Goal: Task Accomplishment & Management: Use online tool/utility

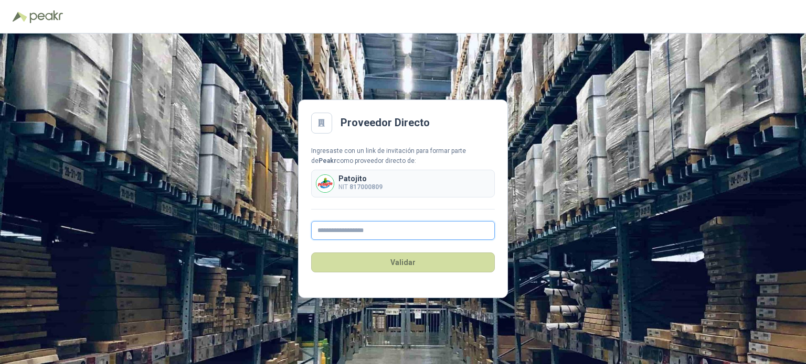
click at [366, 233] on input "text" at bounding box center [403, 230] width 184 height 19
type input "**********"
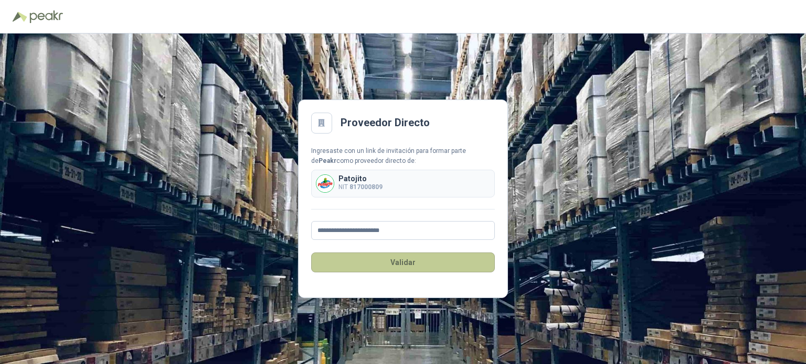
click at [398, 264] on button "Validar" at bounding box center [403, 263] width 184 height 20
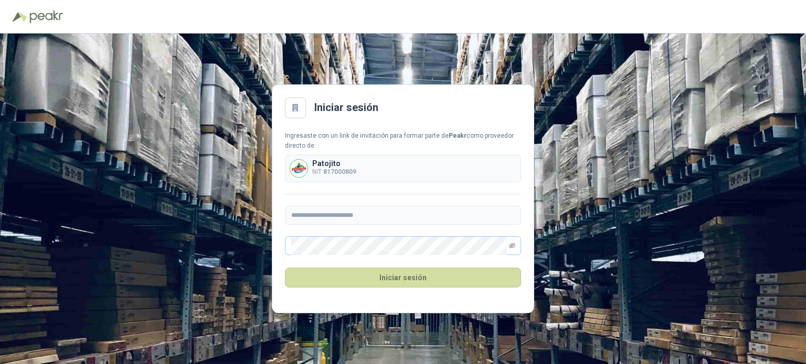
click at [513, 245] on icon "eye-invisible" at bounding box center [512, 246] width 6 height 6
click at [513, 245] on icon "eye" at bounding box center [511, 246] width 5 height 4
click at [403, 278] on button "Iniciar sesión" at bounding box center [403, 278] width 236 height 20
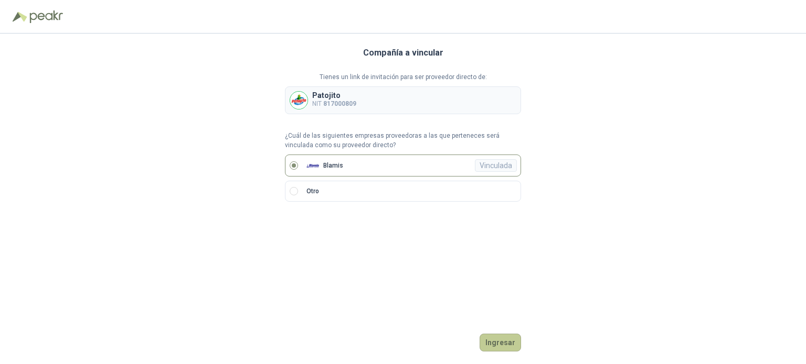
click at [503, 337] on button "Ingresar" at bounding box center [499, 343] width 41 height 18
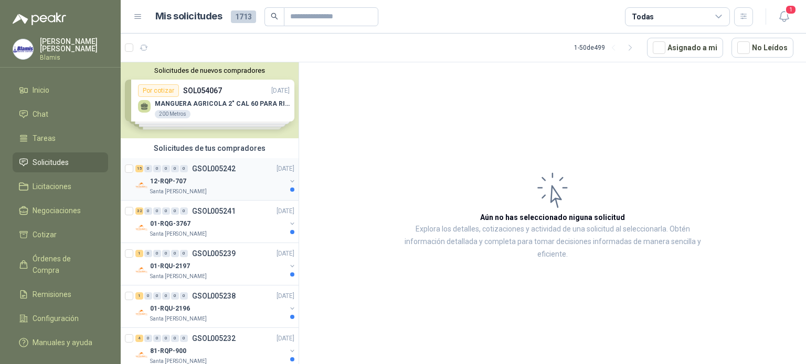
click at [201, 167] on p "GSOL005242" at bounding box center [214, 168] width 44 height 7
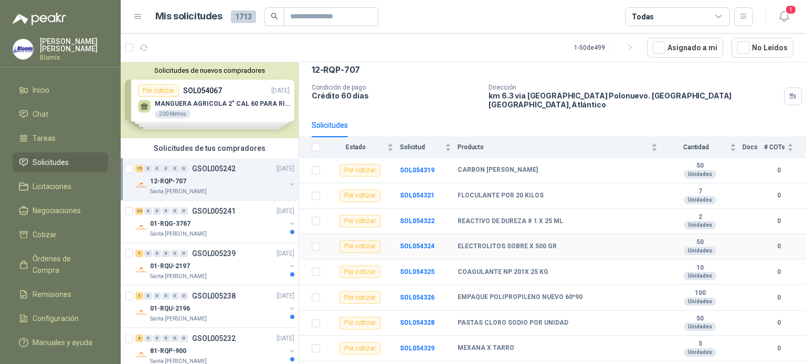
scroll to position [52, 0]
click at [314, 219] on td at bounding box center [312, 222] width 27 height 26
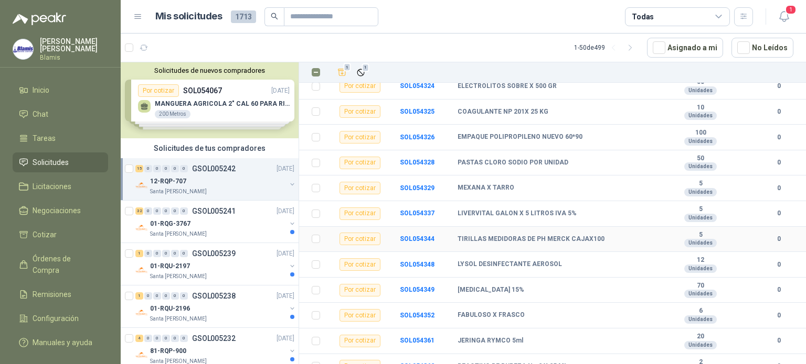
scroll to position [216, 0]
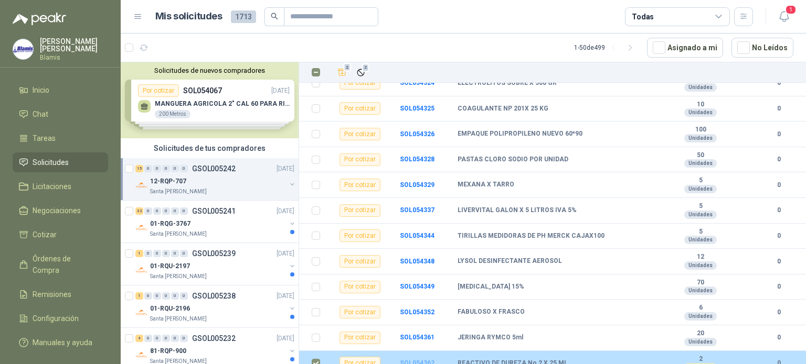
click at [411, 360] on b "SOL054362" at bounding box center [417, 363] width 35 height 7
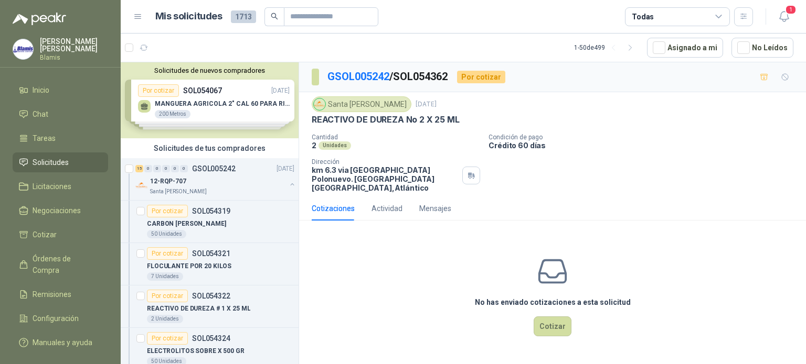
click at [222, 94] on div "Solicitudes de nuevos compradores Por cotizar SOL054067 [DATE] MANGUERA AGRICOL…" at bounding box center [210, 100] width 178 height 76
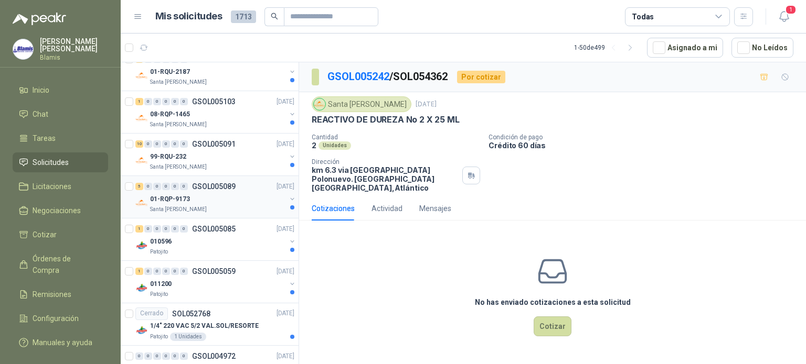
scroll to position [1626, 0]
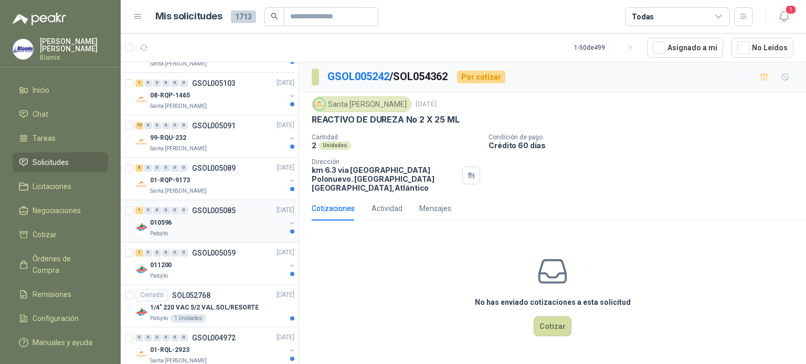
click at [165, 218] on p "010596" at bounding box center [161, 223] width 22 height 10
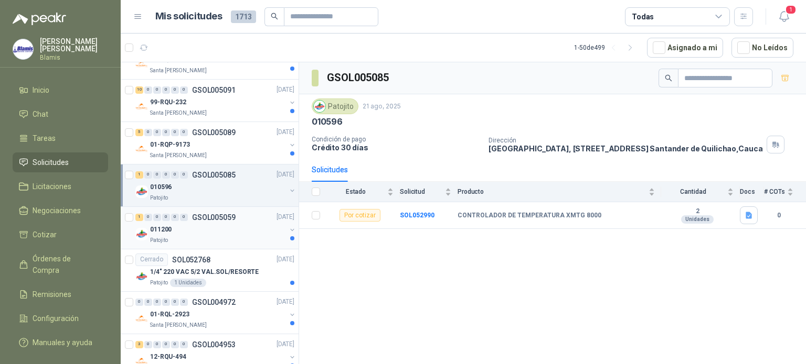
scroll to position [1678, 0]
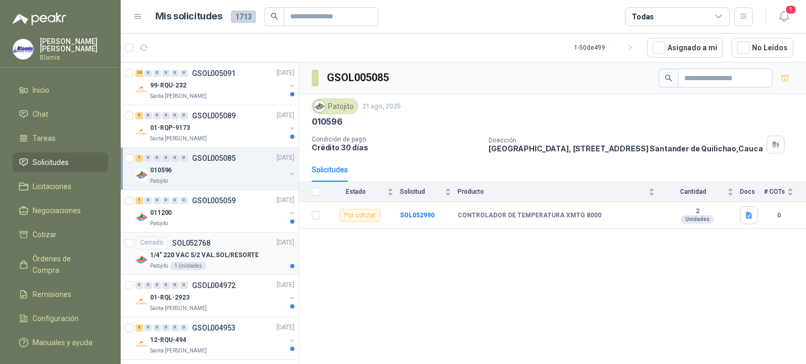
click at [164, 252] on p "1/4" 220 VAC 5/2 VAL.SOL/RESORTE" at bounding box center [204, 256] width 109 height 10
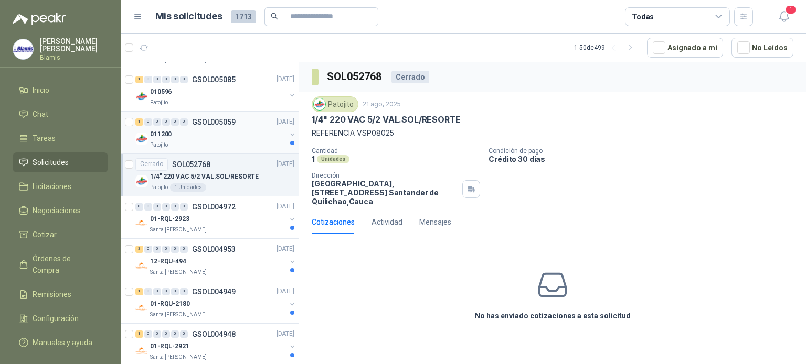
scroll to position [1639, 0]
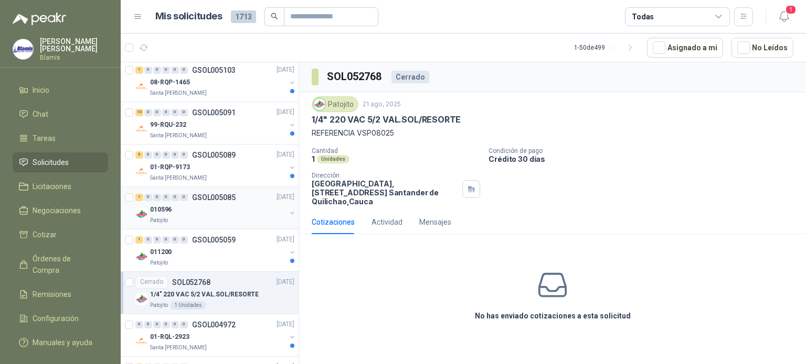
click at [158, 205] on p "010596" at bounding box center [161, 210] width 22 height 10
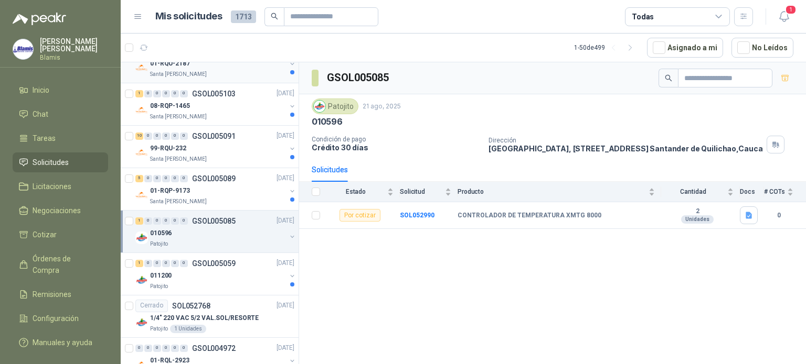
scroll to position [1639, 0]
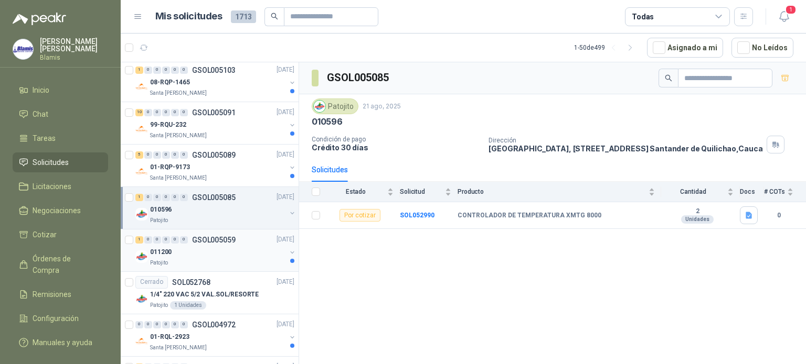
click at [156, 252] on p "011200" at bounding box center [161, 253] width 22 height 10
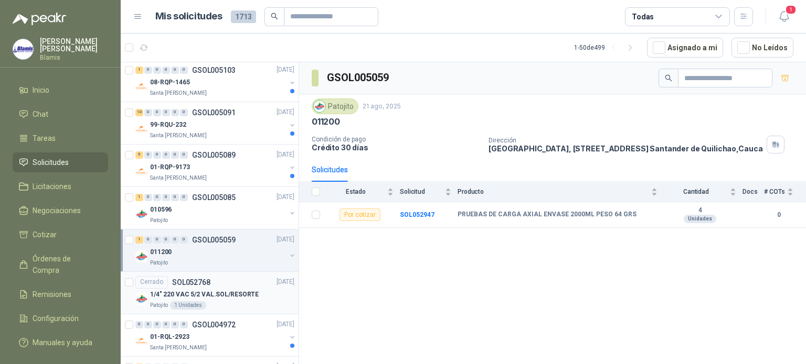
click at [162, 290] on p "1/4" 220 VAC 5/2 VAL.SOL/RESORTE" at bounding box center [204, 295] width 109 height 10
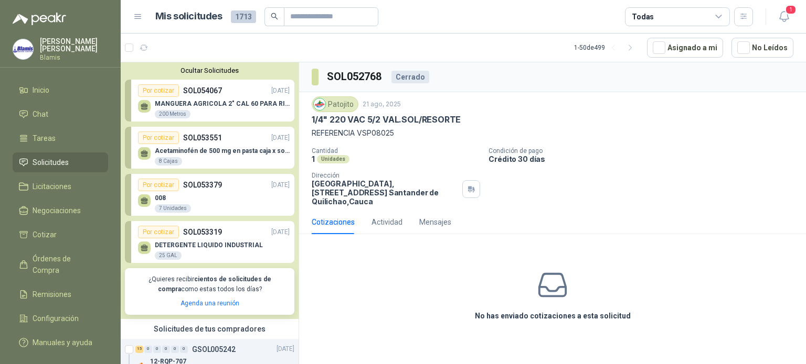
click at [60, 157] on span "Solicitudes" at bounding box center [51, 163] width 36 height 12
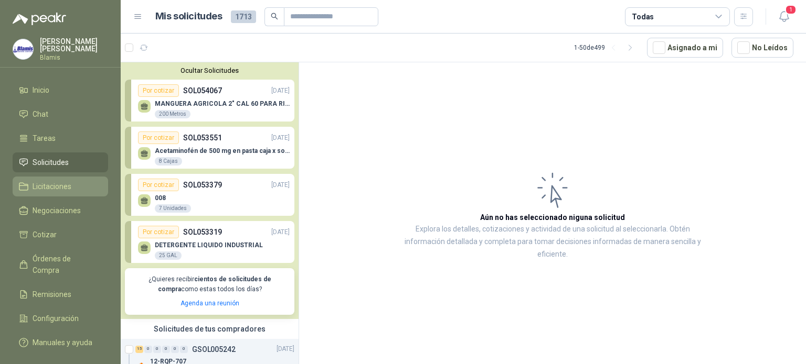
click at [48, 183] on span "Licitaciones" at bounding box center [52, 187] width 39 height 12
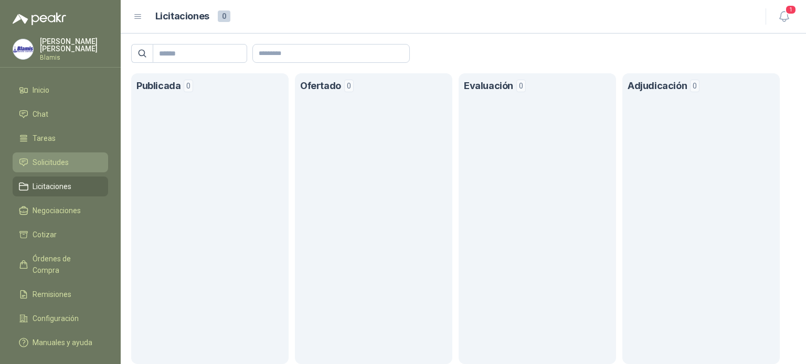
click at [61, 158] on span "Solicitudes" at bounding box center [51, 163] width 36 height 12
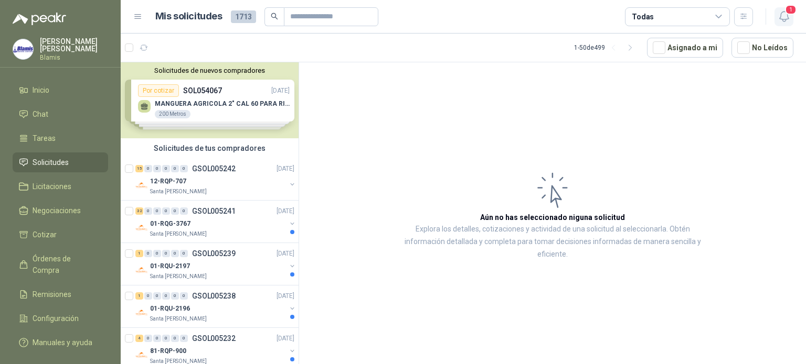
click at [783, 16] on icon "button" at bounding box center [783, 16] width 13 height 13
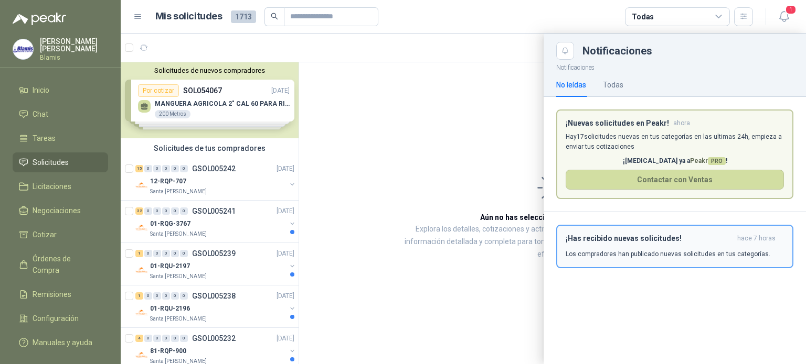
click at [623, 242] on h3 "¡Has recibido nuevas solicitudes!" at bounding box center [648, 238] width 167 height 9
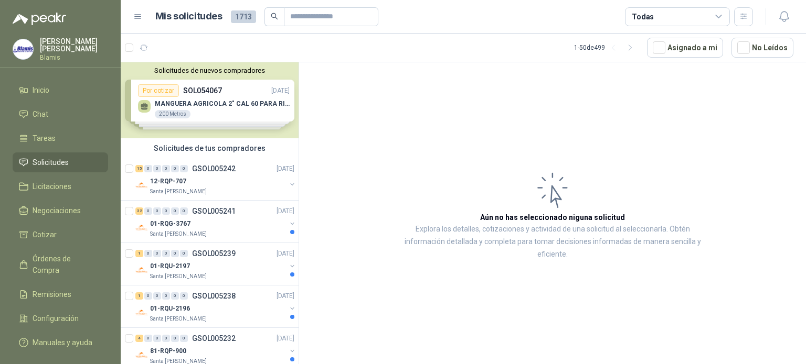
click at [203, 106] on div "Solicitudes de nuevos compradores Por cotizar SOL054067 [DATE] MANGUERA AGRICOL…" at bounding box center [210, 100] width 178 height 76
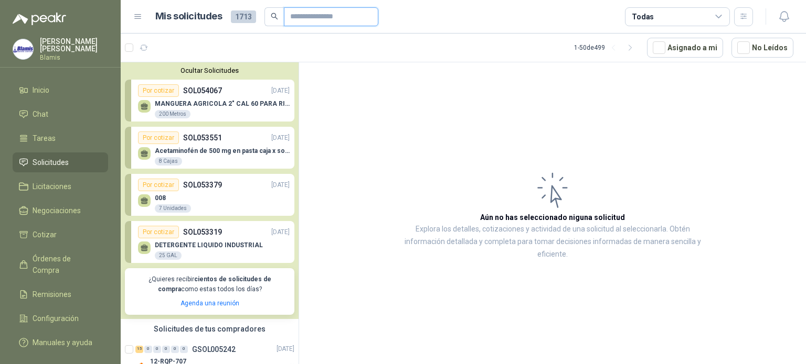
click at [306, 20] on input "text" at bounding box center [326, 17] width 73 height 18
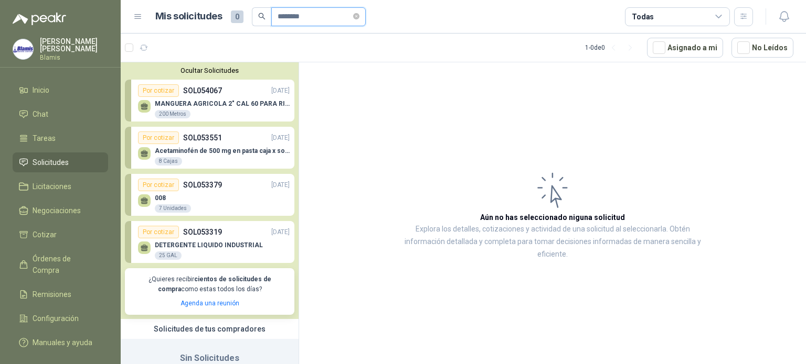
type input "********"
click at [359, 13] on icon "close-circle" at bounding box center [356, 16] width 6 height 6
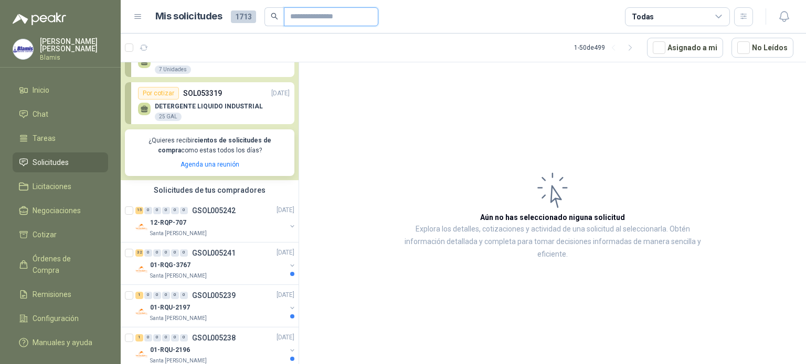
scroll to position [157, 0]
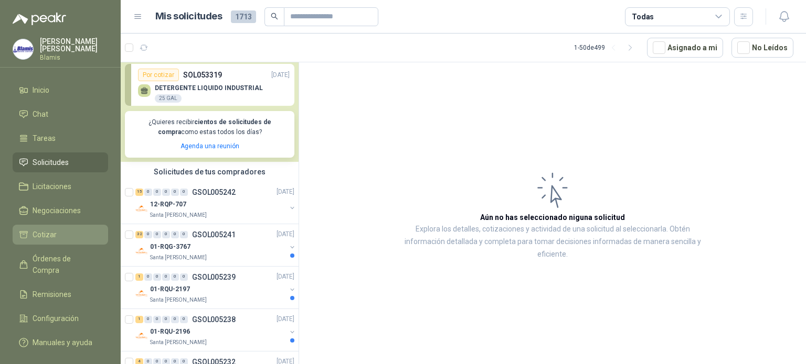
click at [42, 233] on span "Cotizar" at bounding box center [45, 235] width 24 height 12
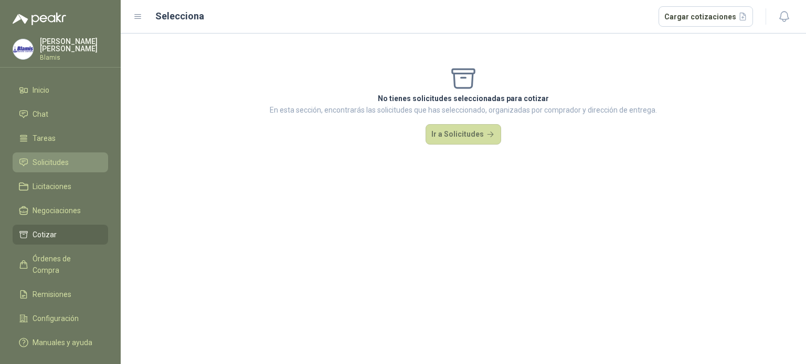
click at [48, 153] on link "Solicitudes" at bounding box center [60, 163] width 95 height 20
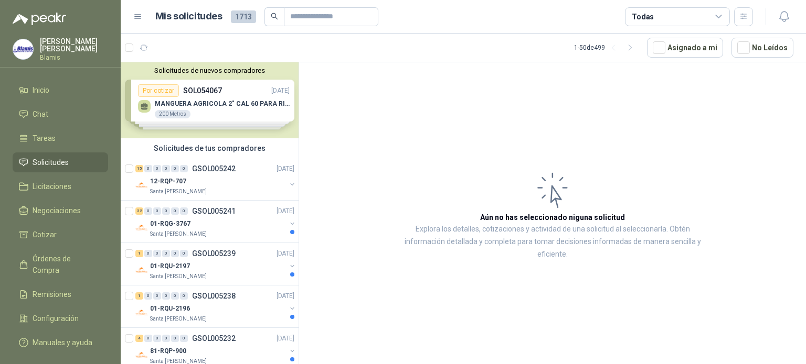
click at [202, 100] on div "Solicitudes de nuevos compradores Por cotizar SOL054067 [DATE] MANGUERA AGRICOL…" at bounding box center [210, 100] width 178 height 76
